Goal: Transaction & Acquisition: Purchase product/service

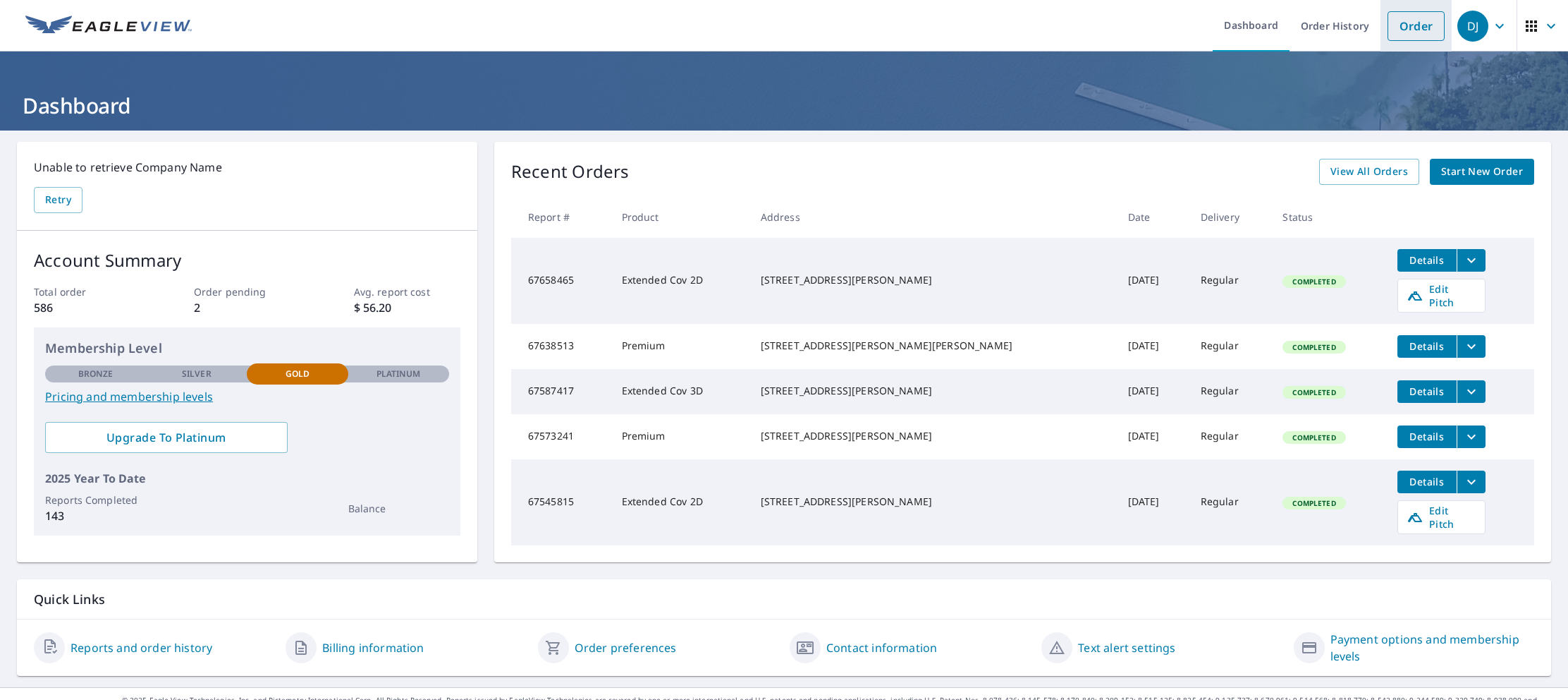
click at [1420, 28] on link "Order" at bounding box center [1416, 26] width 58 height 29
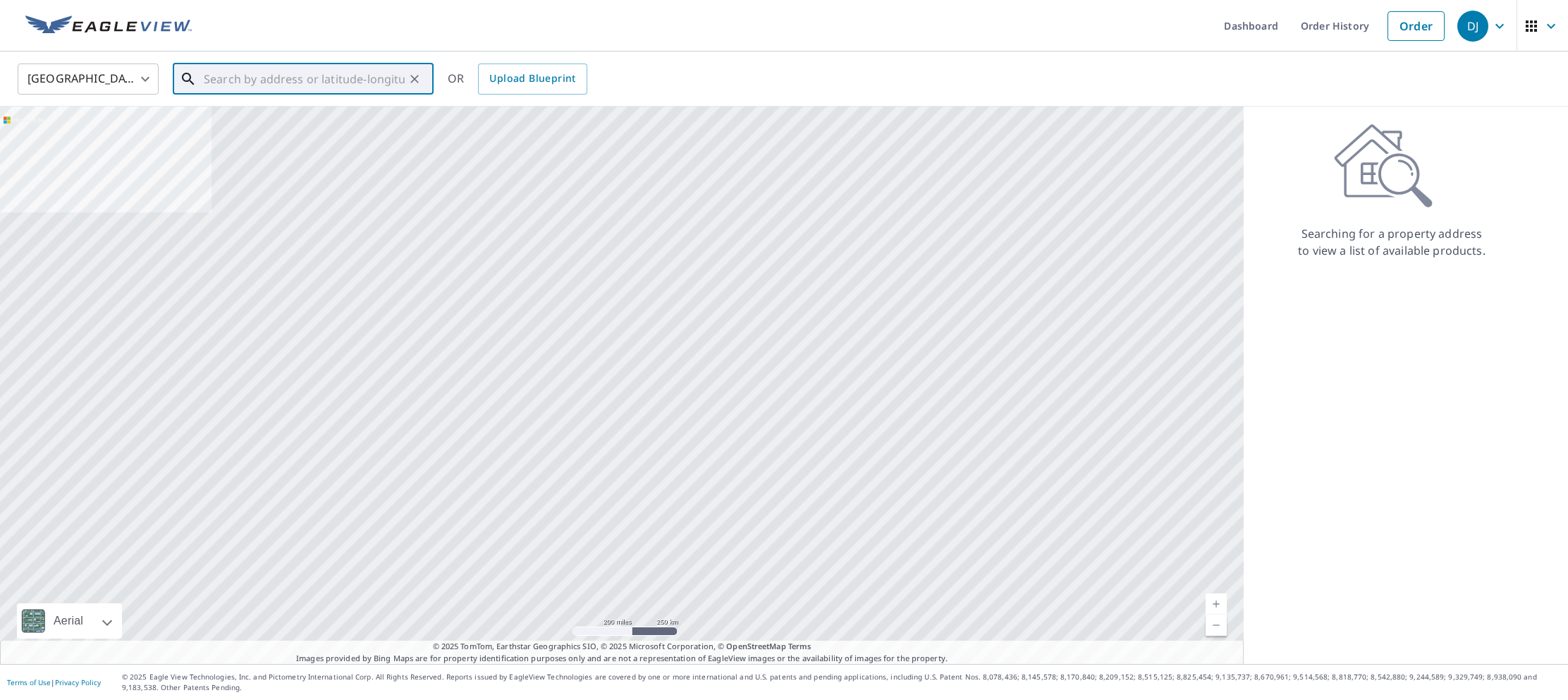
click at [205, 80] on input "text" at bounding box center [304, 79] width 201 height 39
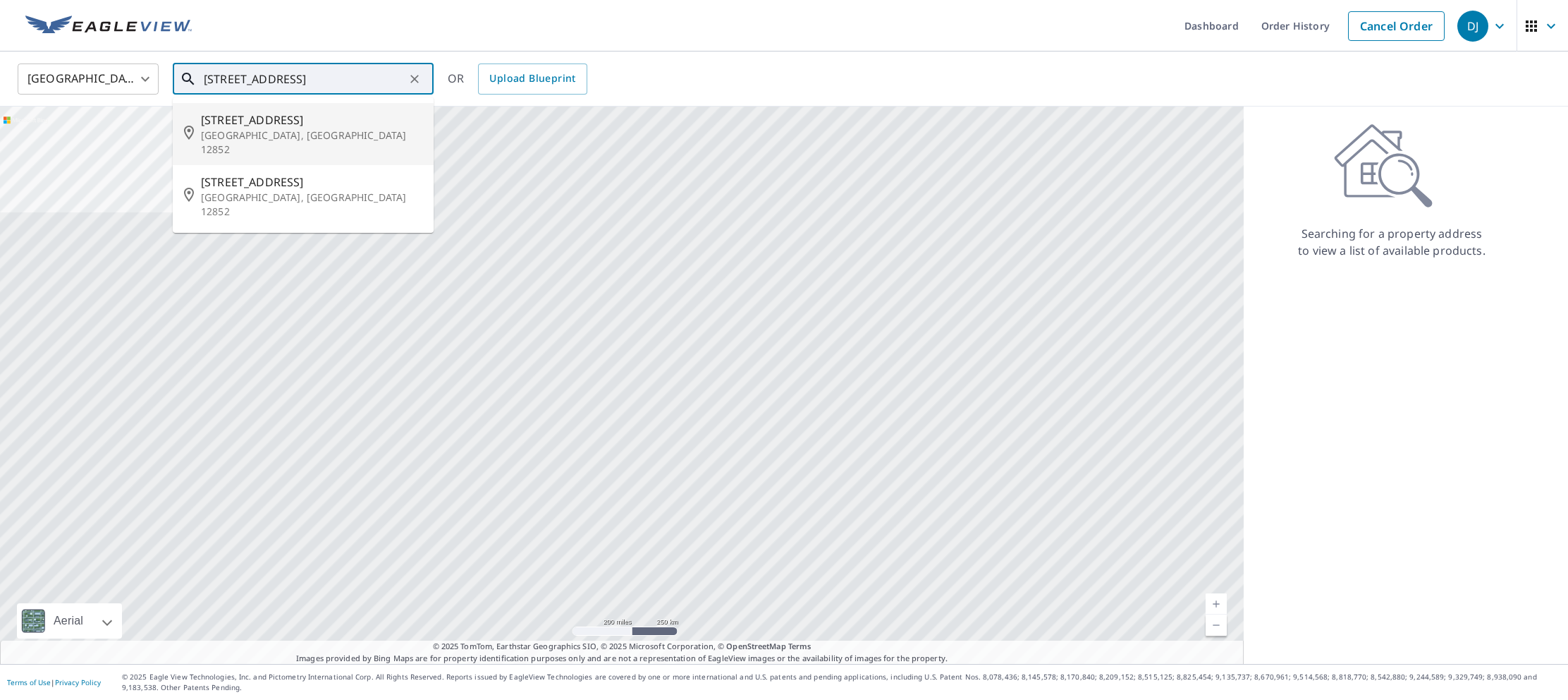
click at [240, 127] on span "[STREET_ADDRESS]" at bounding box center [311, 120] width 221 height 17
type input "[STREET_ADDRESS]"
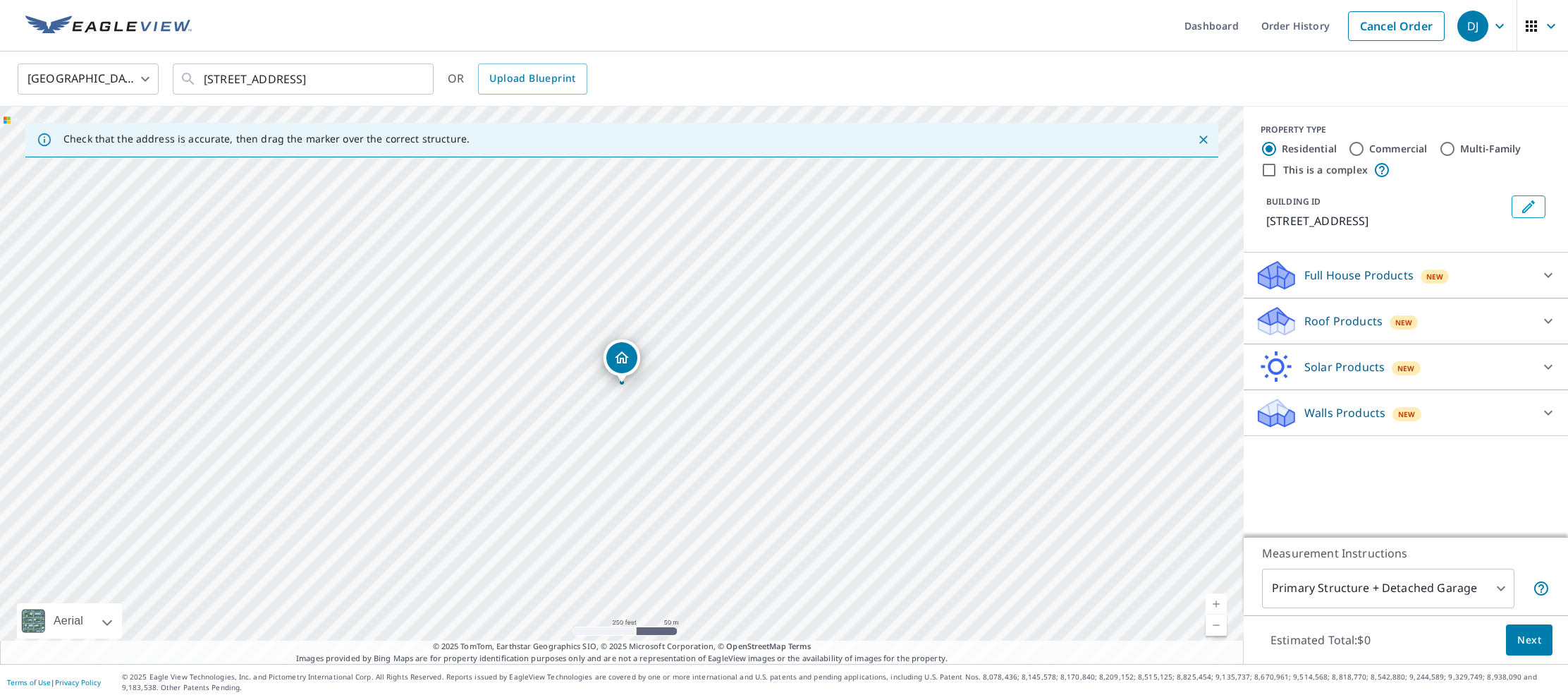
click at [1320, 323] on p "Roof Products" at bounding box center [1344, 321] width 79 height 17
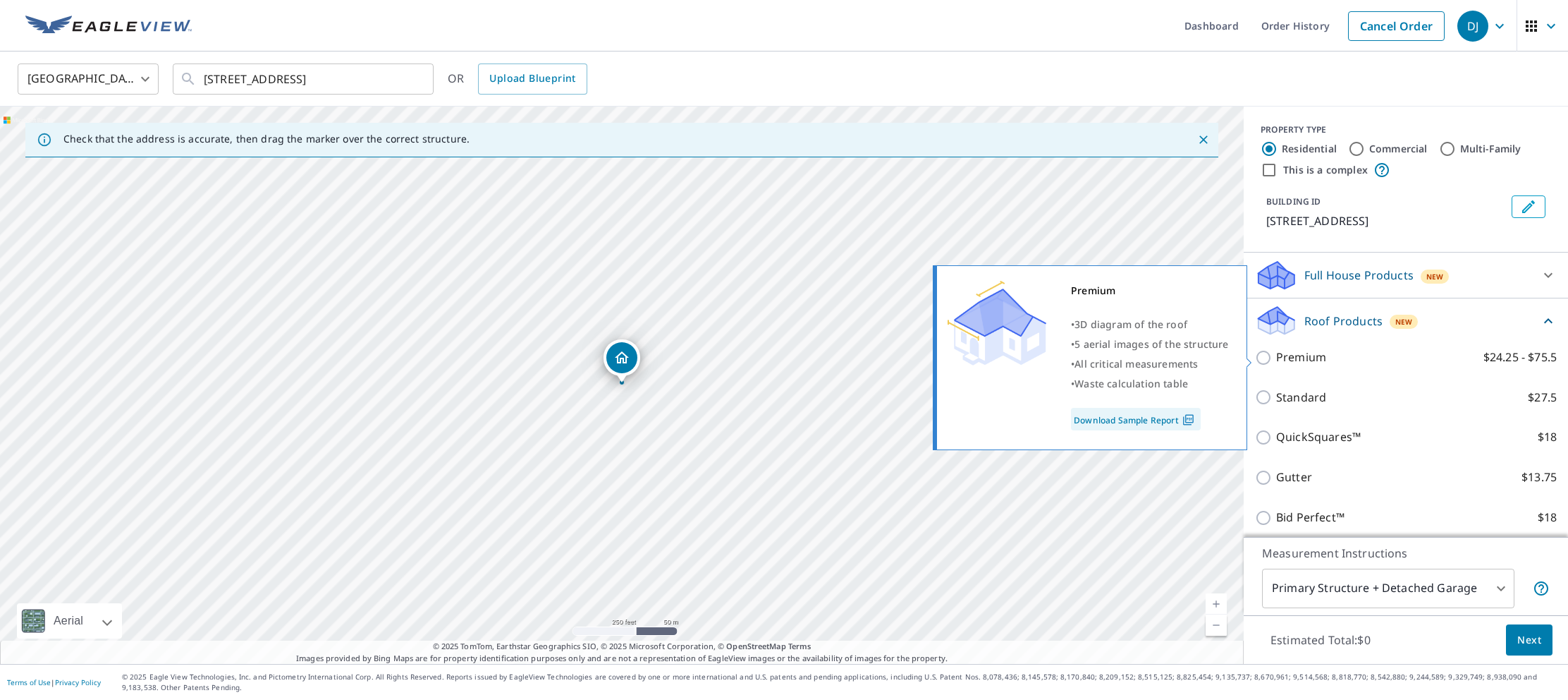
click at [1264, 358] on input "Premium $24.25 - $75.5" at bounding box center [1266, 357] width 21 height 17
checkbox input "true"
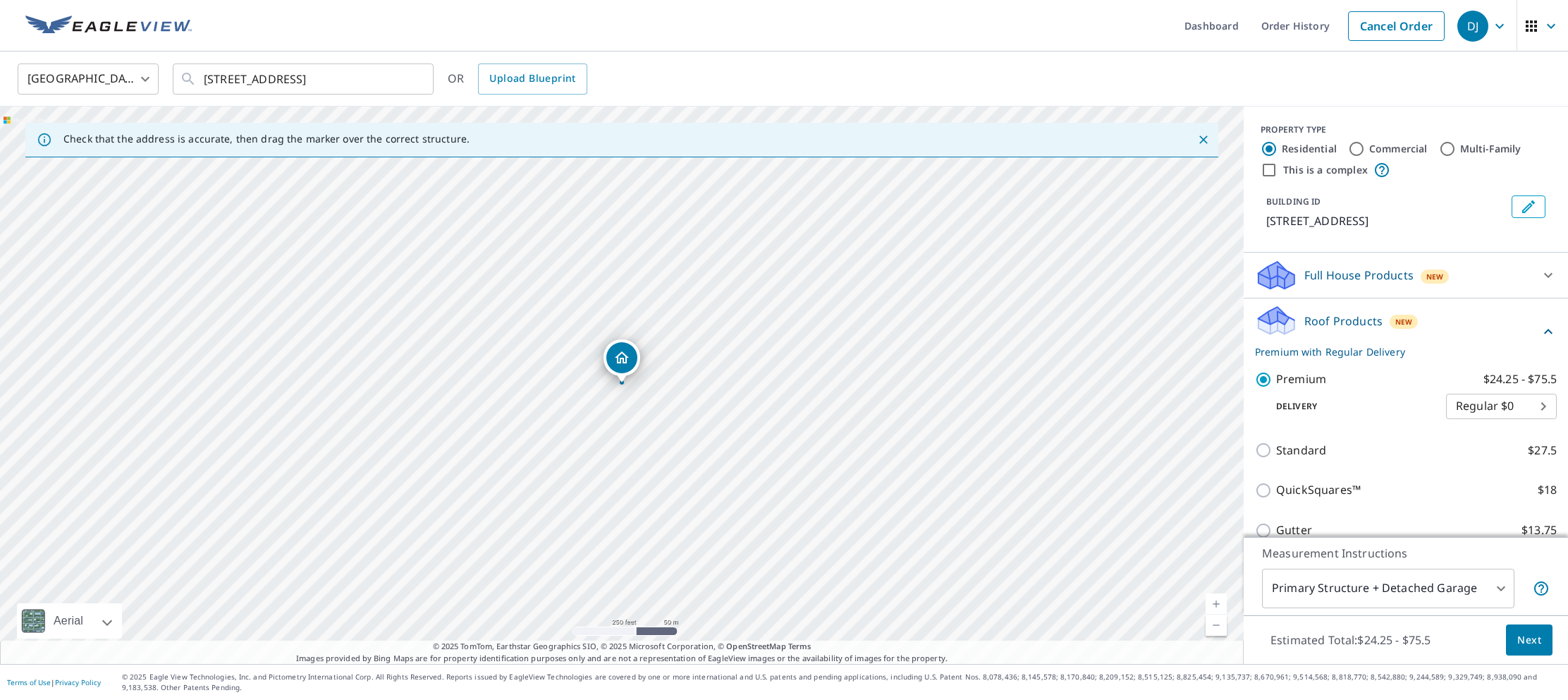
click at [1539, 635] on span "Next" at bounding box center [1530, 640] width 24 height 17
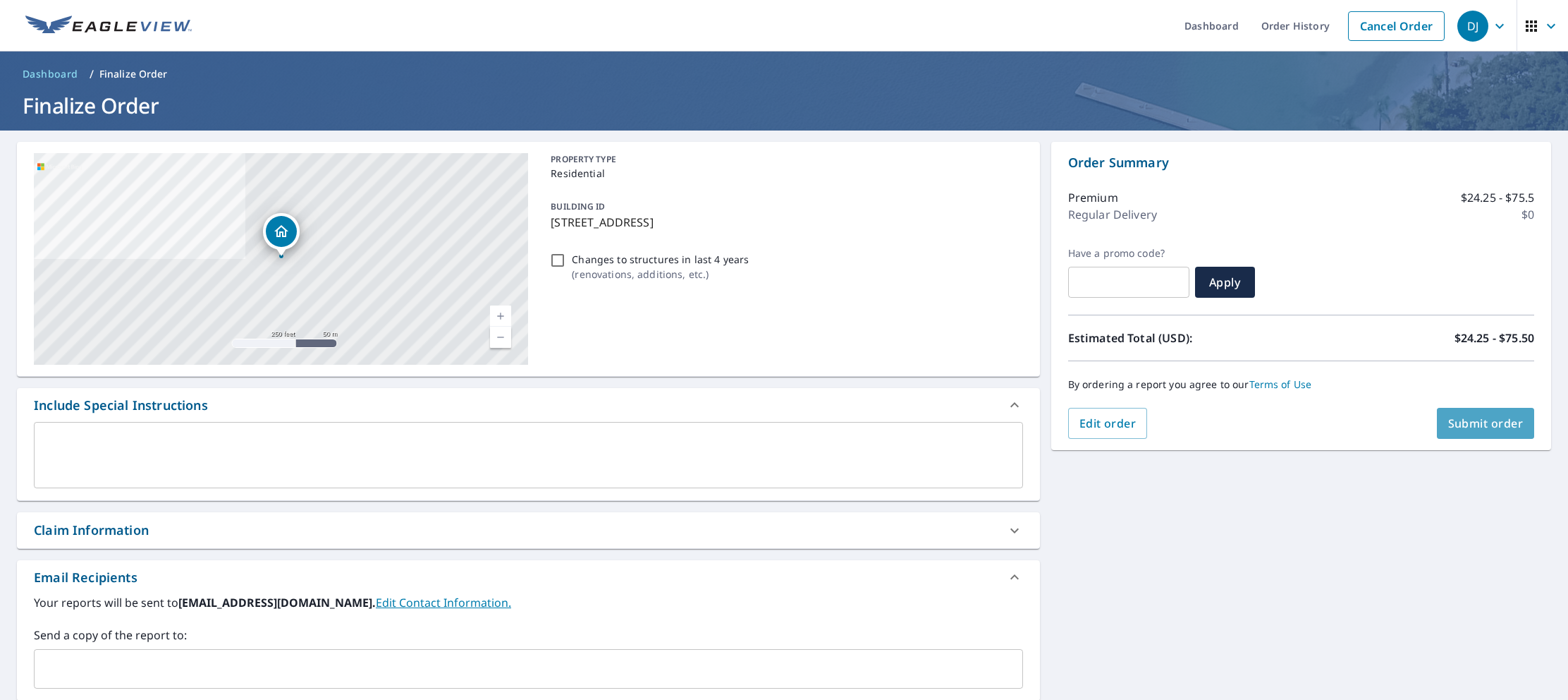
click at [1479, 428] on span "Submit order" at bounding box center [1486, 423] width 76 height 16
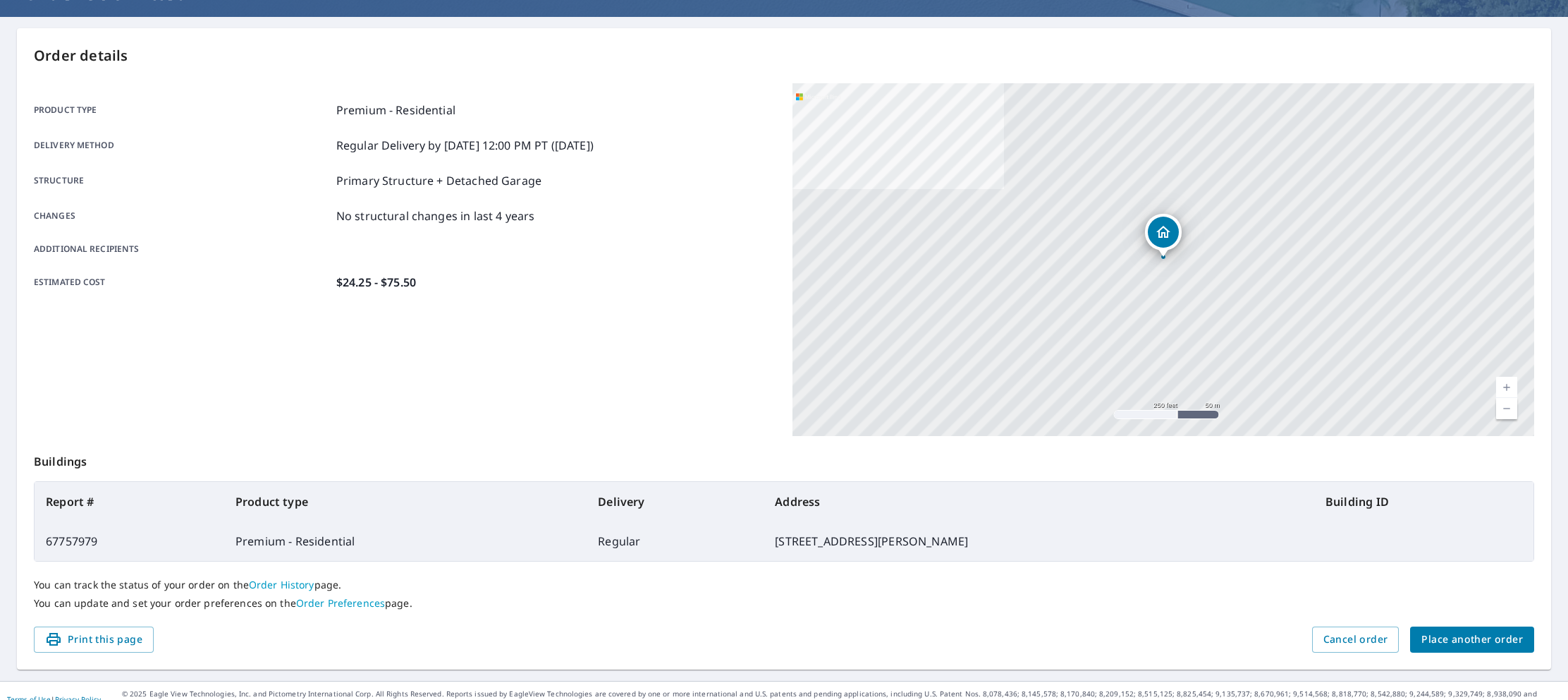
scroll to position [130, 0]
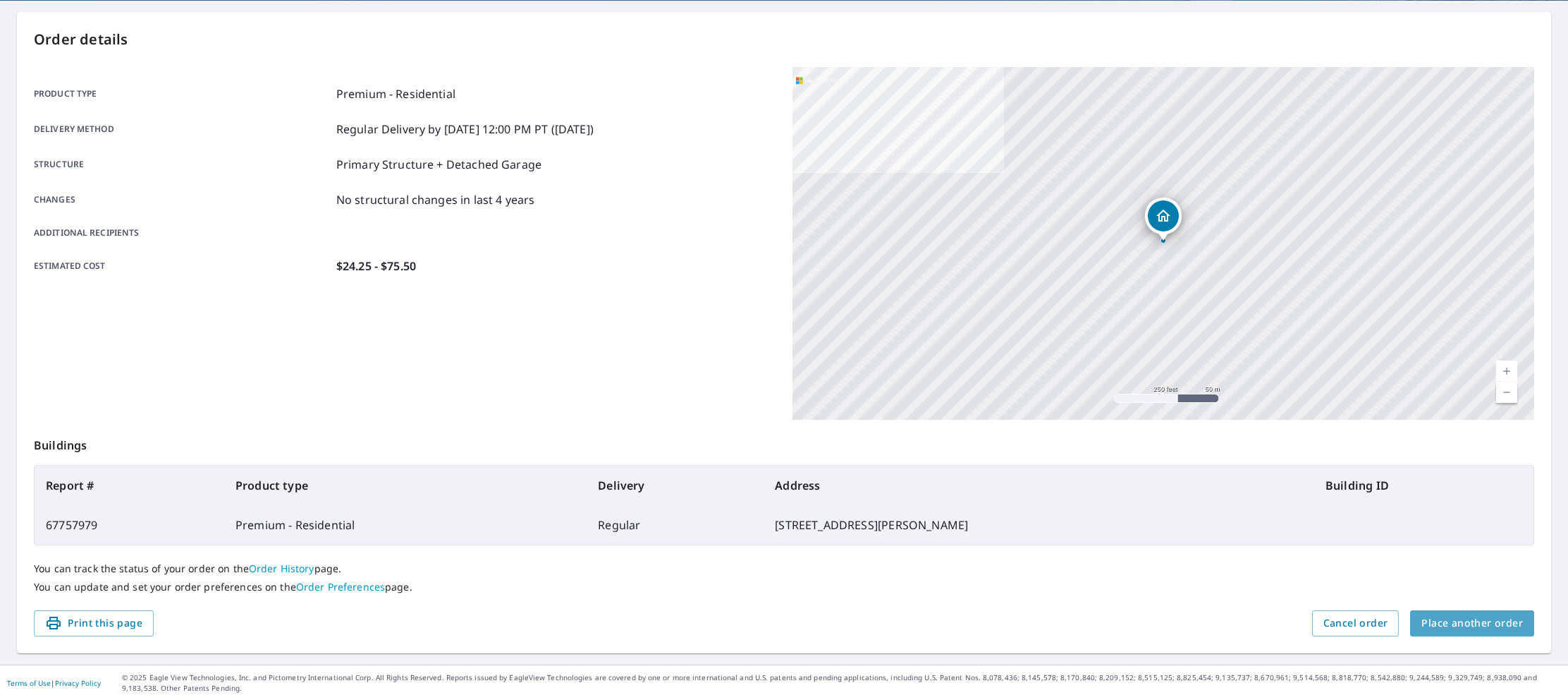
click at [1489, 627] on span "Place another order" at bounding box center [1472, 623] width 101 height 17
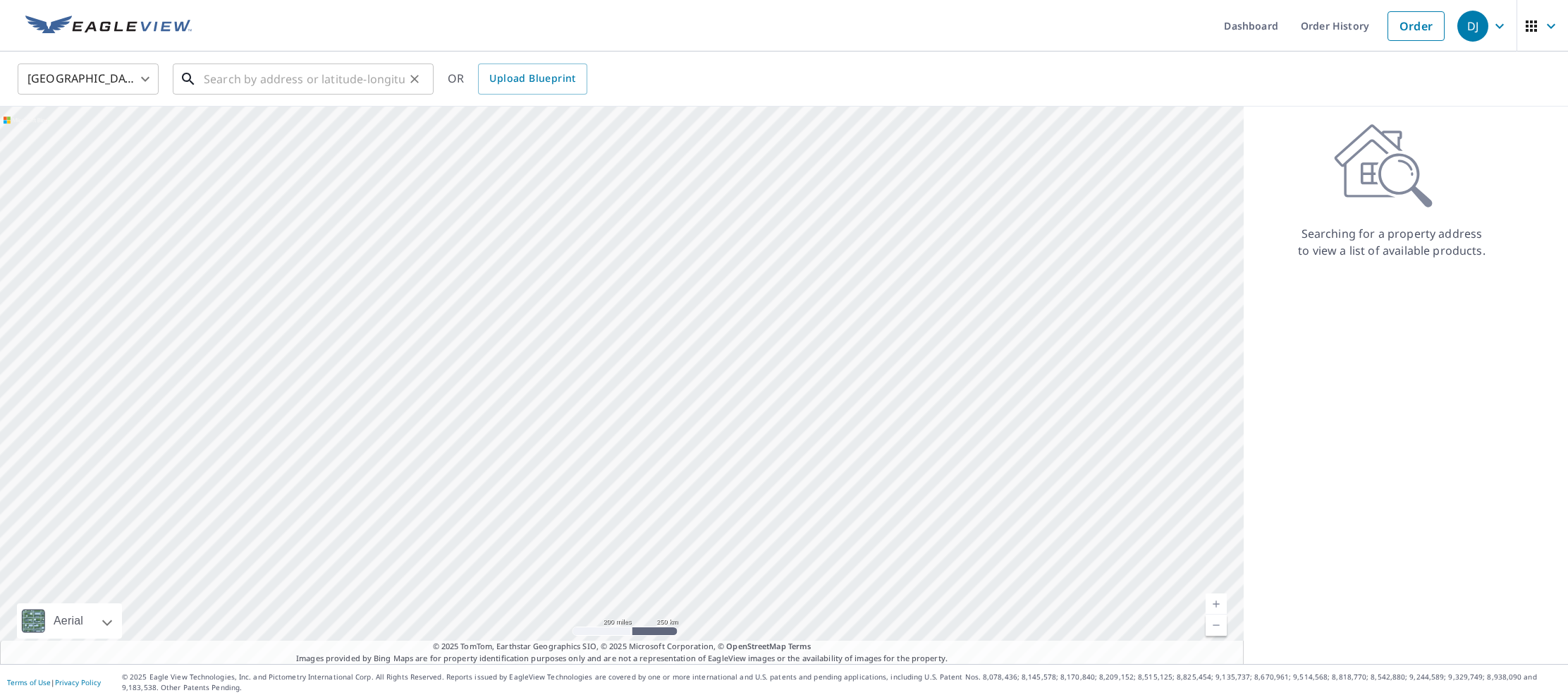
click at [226, 83] on input "text" at bounding box center [304, 79] width 201 height 39
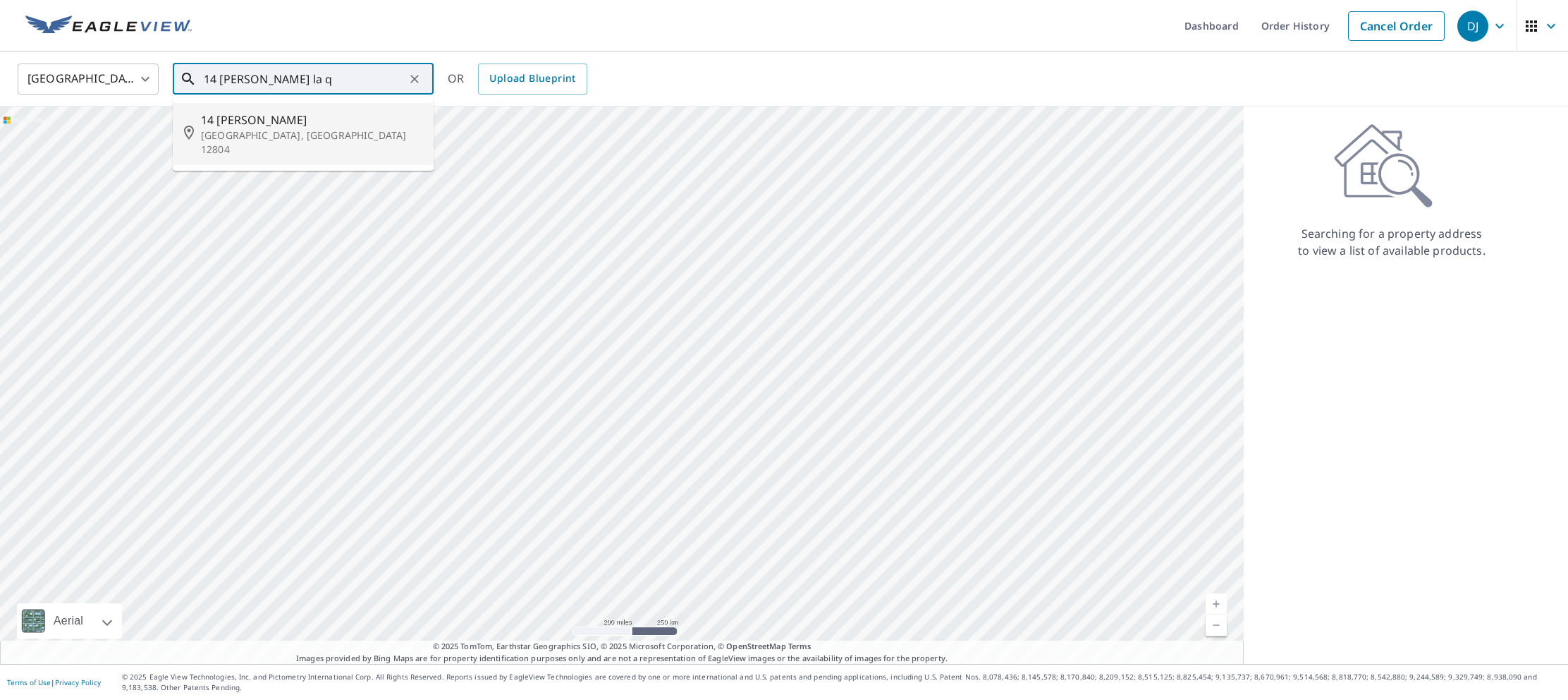
click at [202, 127] on span "14 [PERSON_NAME]" at bounding box center [311, 120] width 221 height 17
type input "[STREET_ADDRESS][PERSON_NAME]"
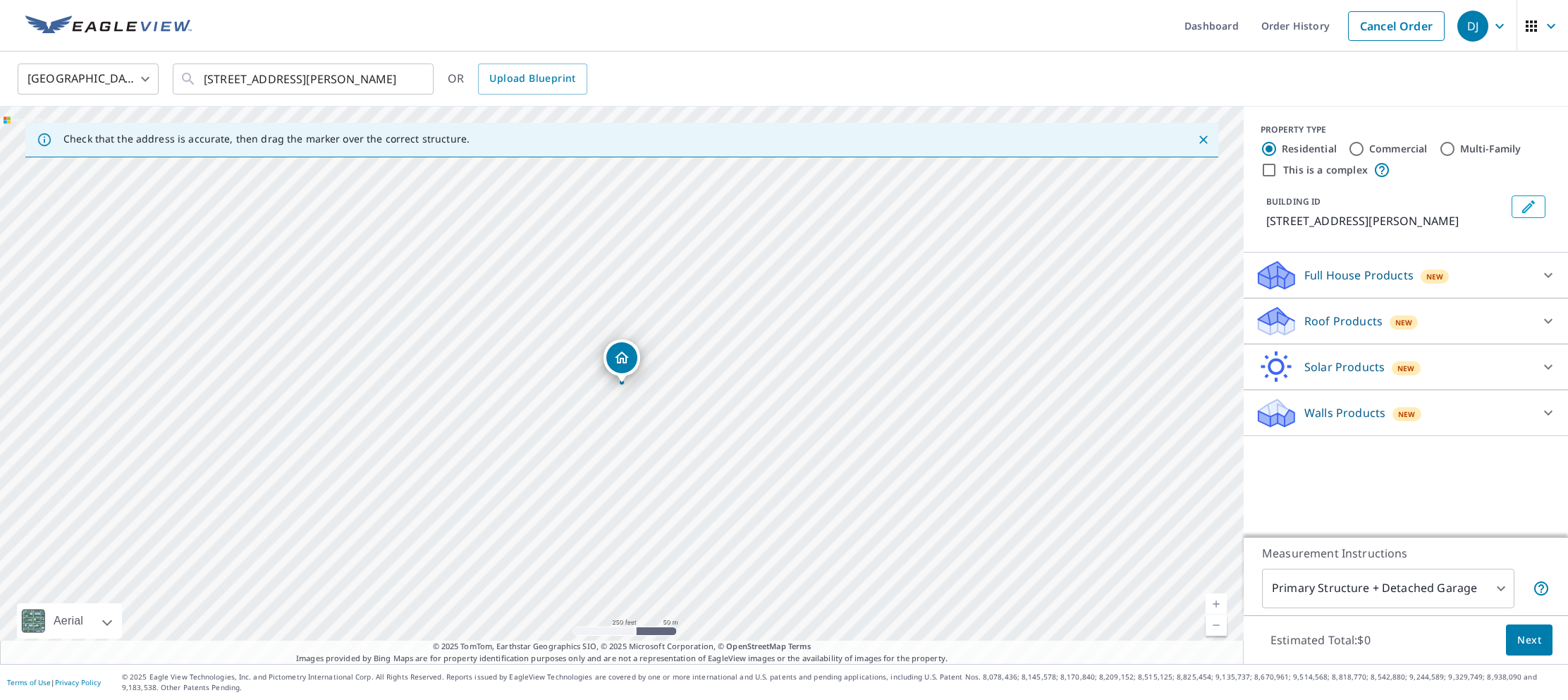
click at [1321, 326] on p "Roof Products" at bounding box center [1344, 321] width 79 height 17
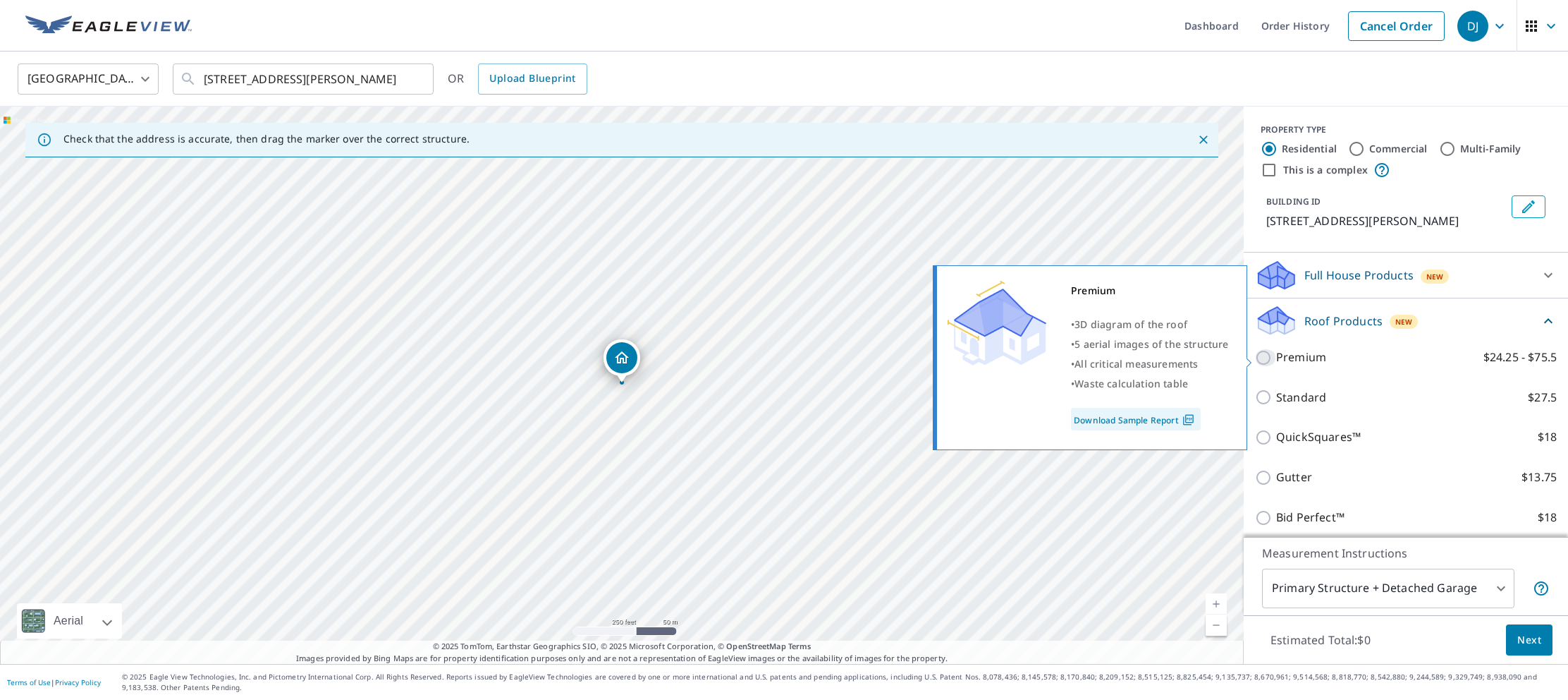
click at [1264, 360] on input "Premium $24.25 - $75.5" at bounding box center [1266, 357] width 21 height 17
checkbox input "true"
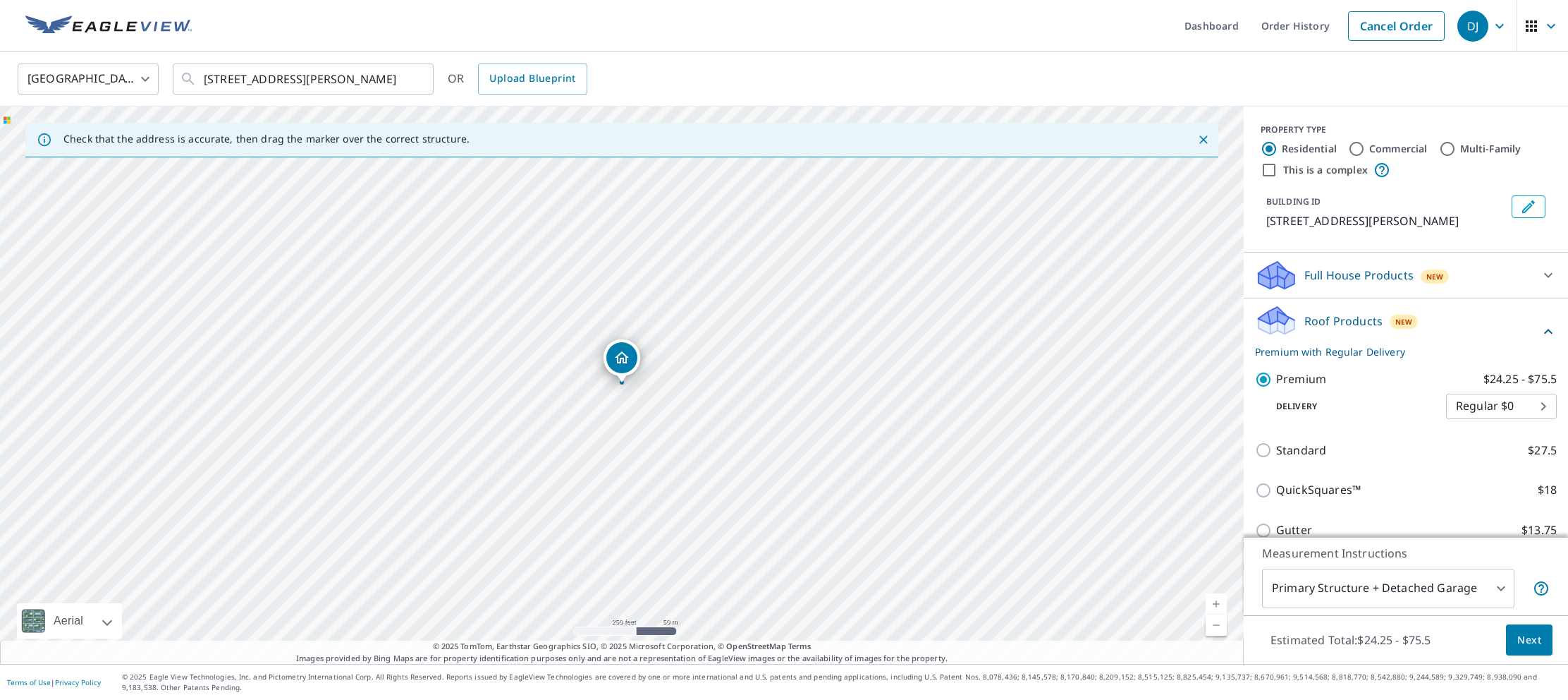
click at [1521, 634] on span "Next" at bounding box center [1530, 640] width 24 height 17
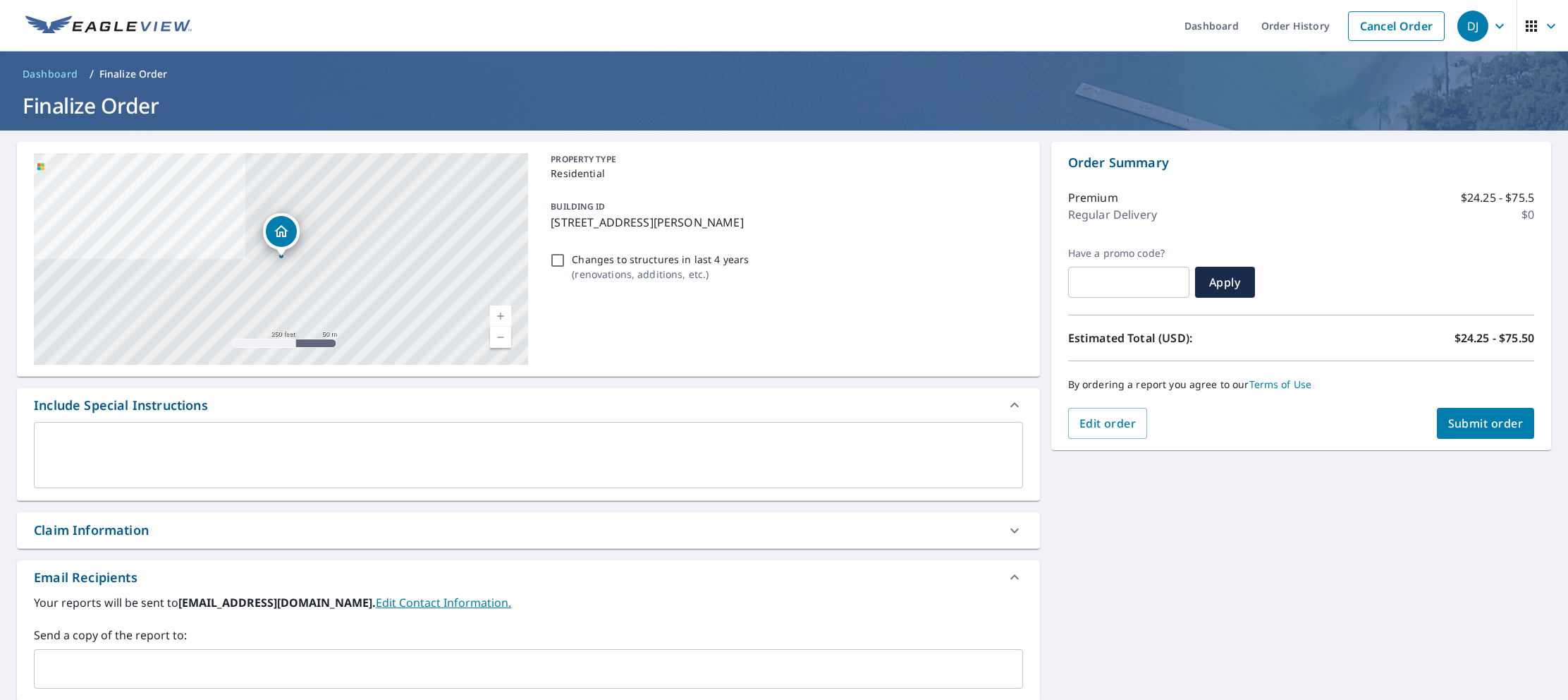
click at [1495, 423] on span "Submit order" at bounding box center [1486, 423] width 76 height 16
